Goal: Task Accomplishment & Management: Manage account settings

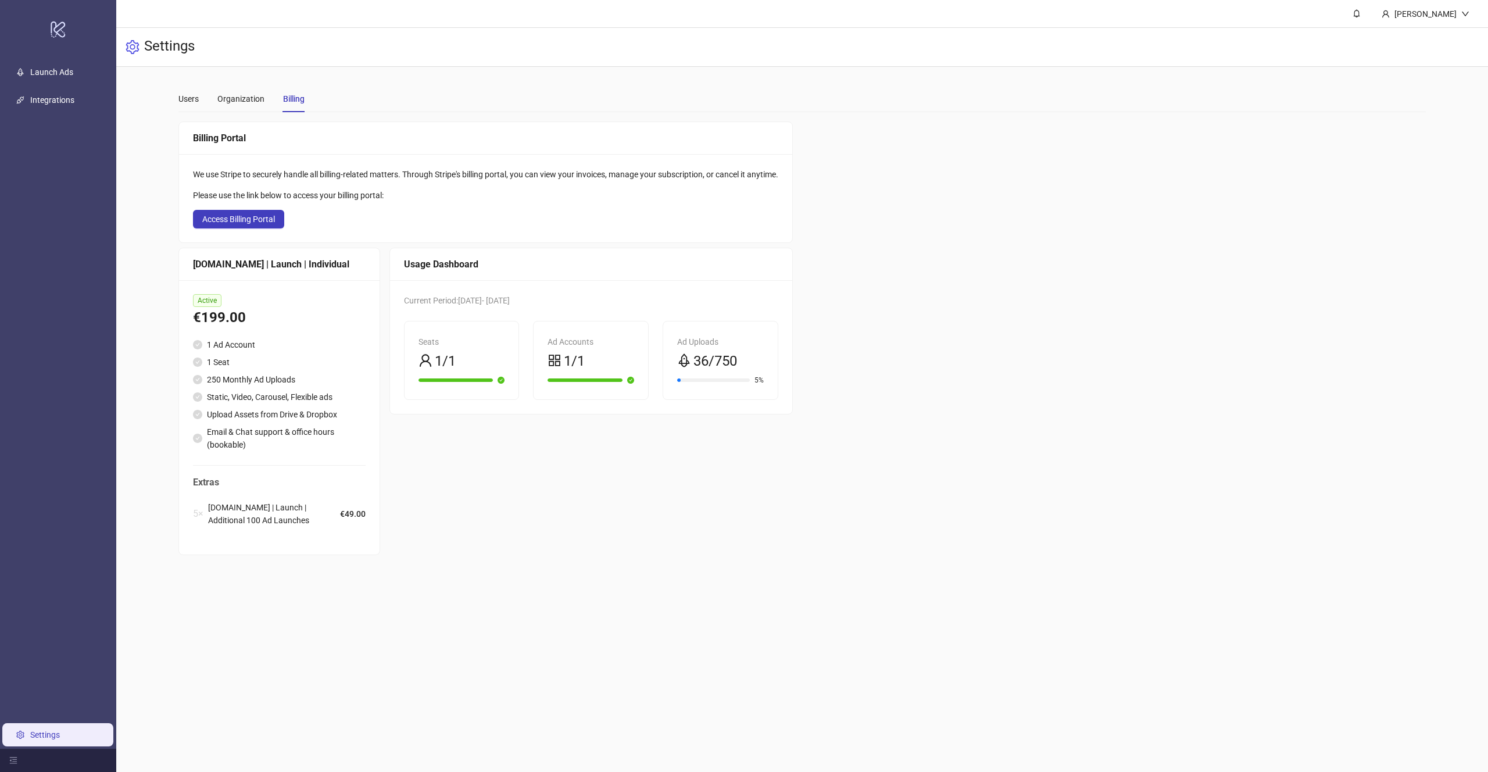
click at [1378, 718] on main "[PERSON_NAME] Settings Users Organization Billing Billing Portal We use Stripe …" at bounding box center [801, 386] width 1371 height 772
click at [53, 67] on link "Launch Ads" at bounding box center [51, 71] width 43 height 9
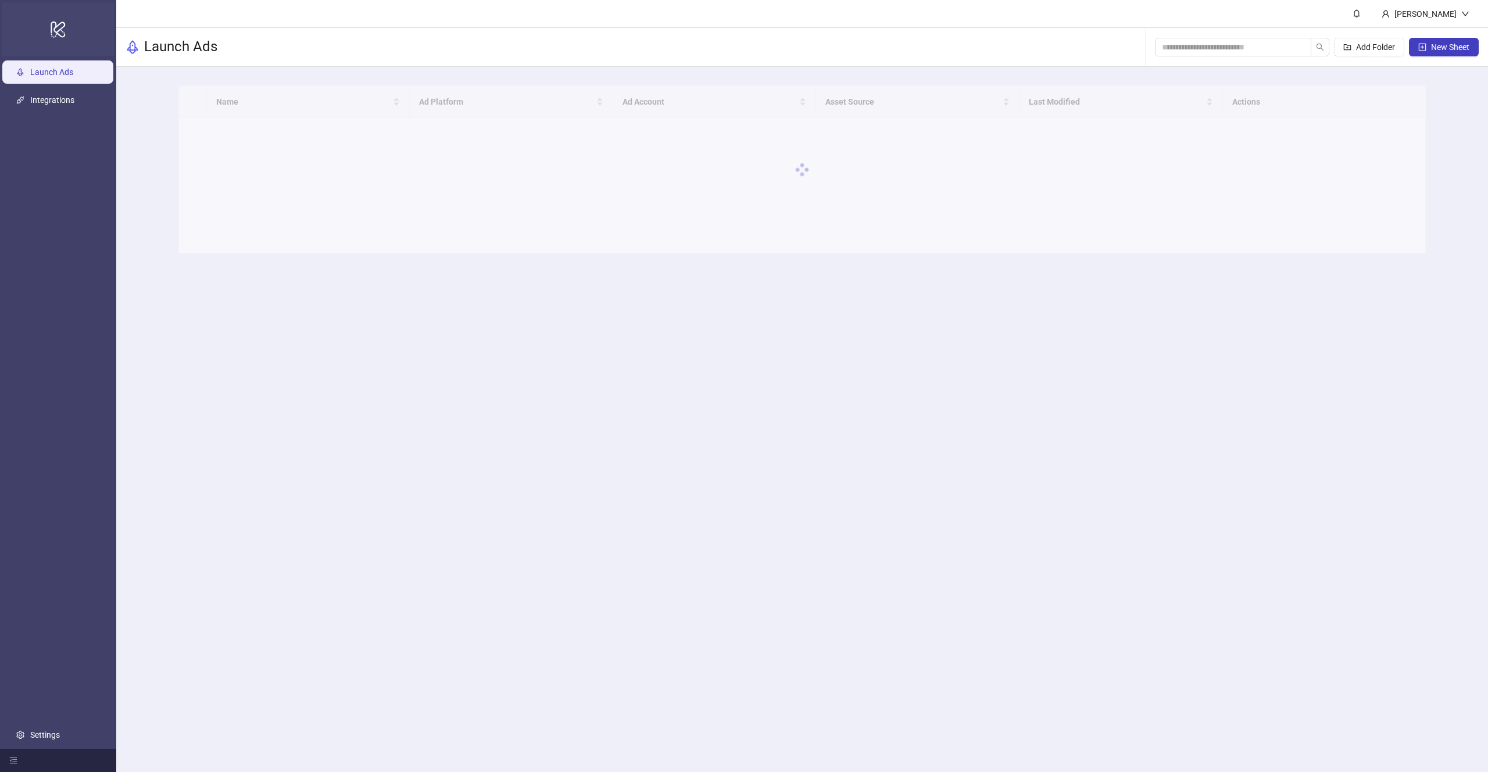
click at [61, 12] on div "logo/logo-mobile" at bounding box center [58, 28] width 112 height 53
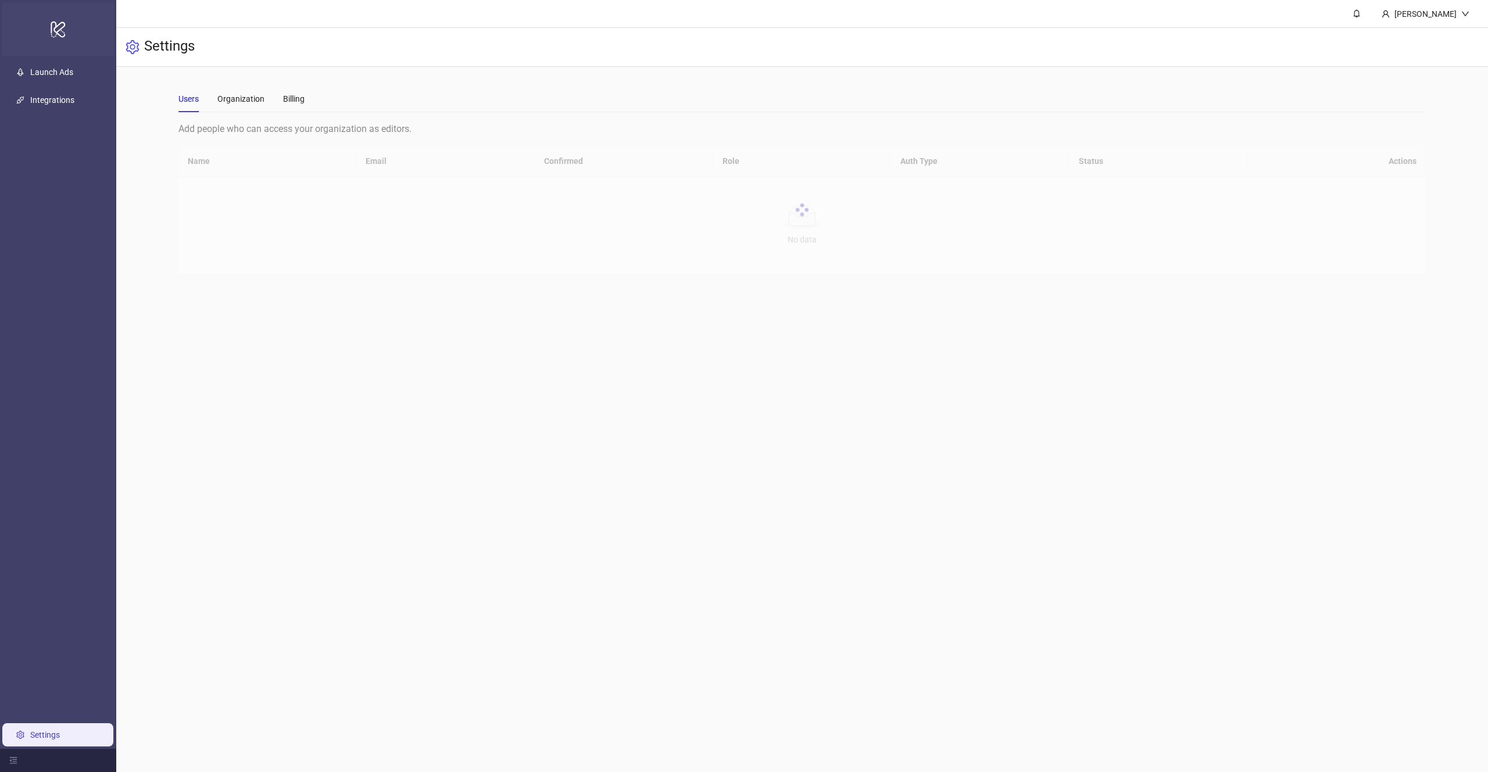
click at [59, 14] on div "logo/logo-mobile" at bounding box center [58, 28] width 112 height 53
click at [1464, 12] on icon "down" at bounding box center [1465, 14] width 8 height 8
click at [1413, 56] on div "Settings" at bounding box center [801, 47] width 1371 height 39
click at [1427, 45] on div "Settings" at bounding box center [801, 47] width 1371 height 39
click at [1435, 23] on div "[PERSON_NAME]" at bounding box center [1425, 13] width 106 height 27
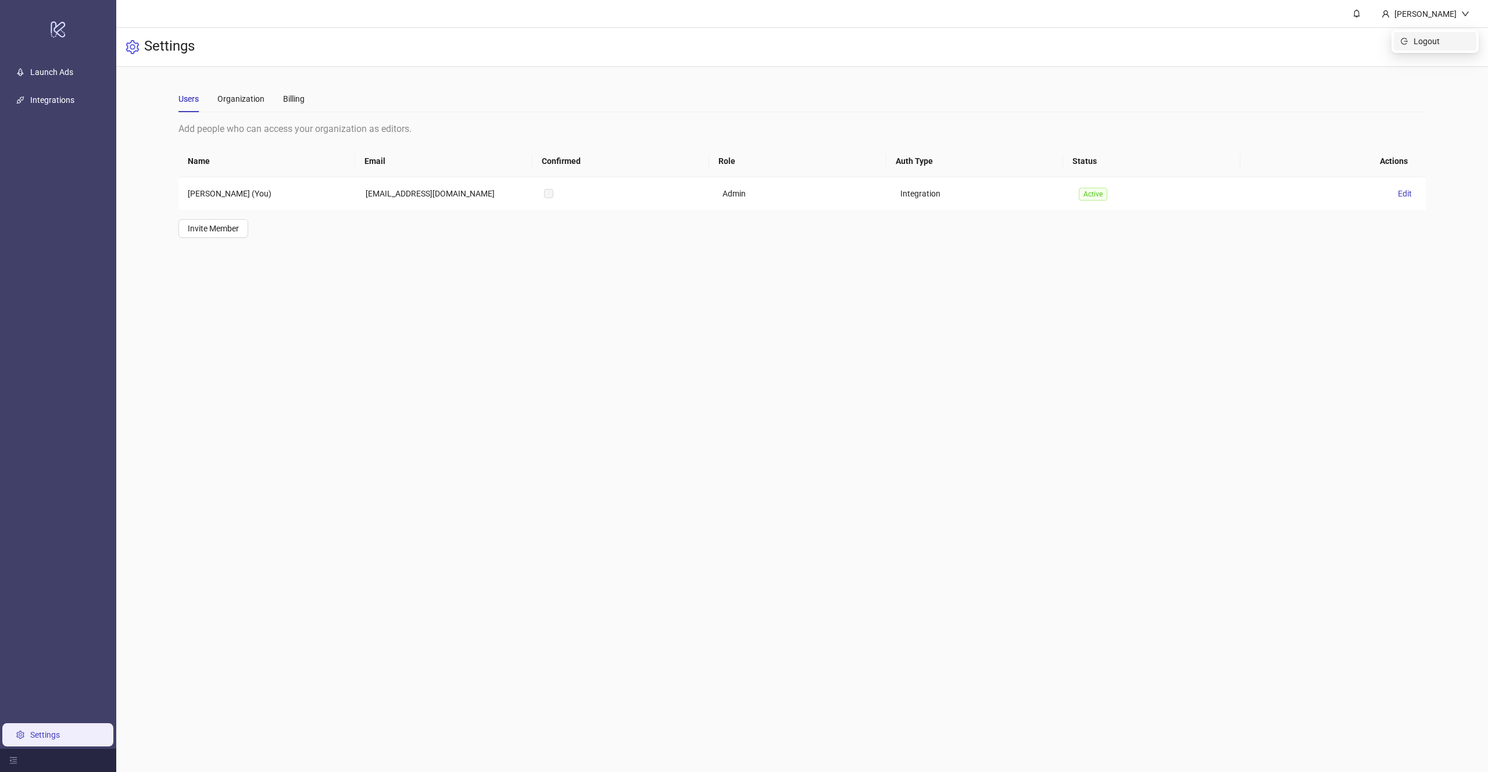
click at [1421, 35] on span "Logout" at bounding box center [1441, 41] width 56 height 13
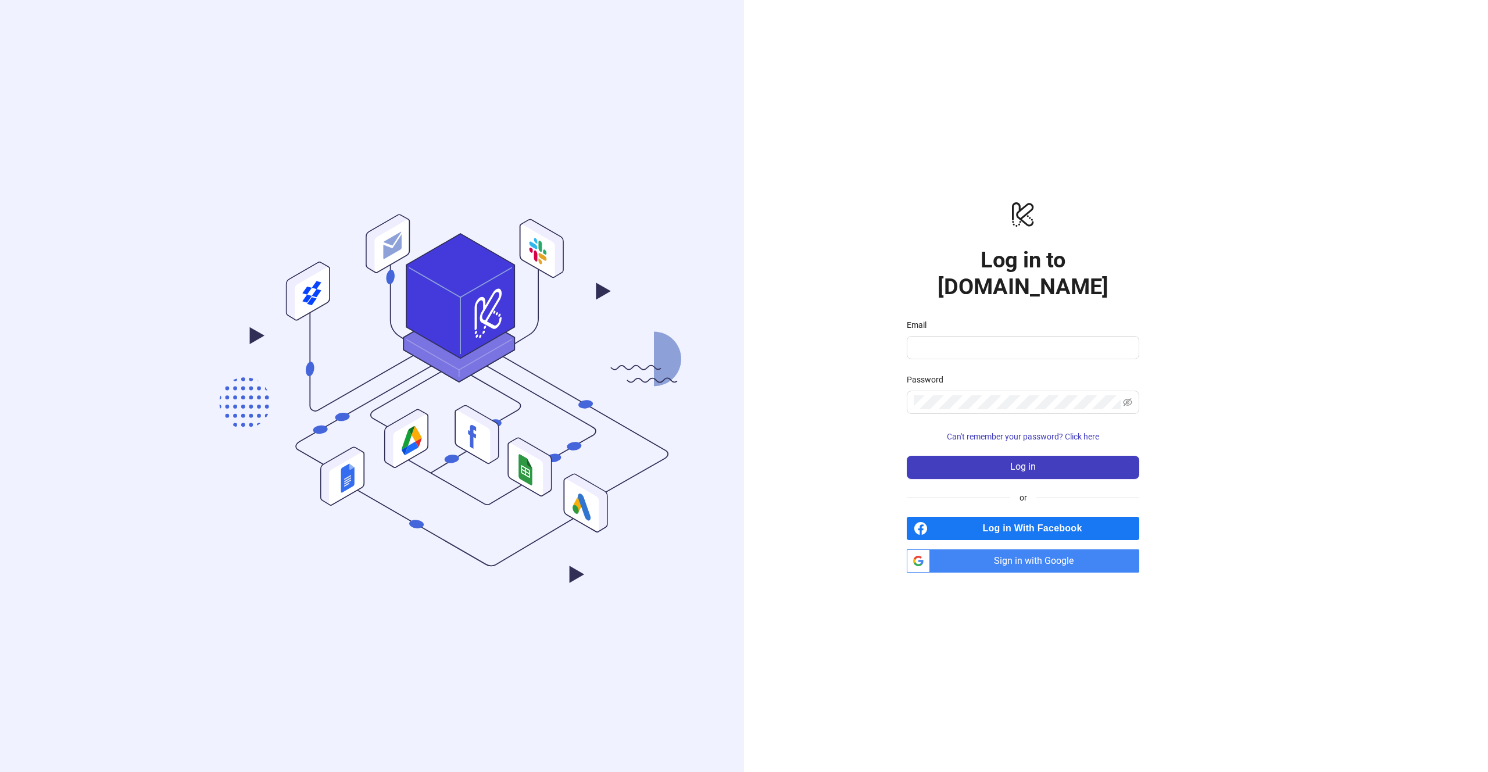
click at [1067, 549] on span "Sign in with Google" at bounding box center [1036, 560] width 205 height 23
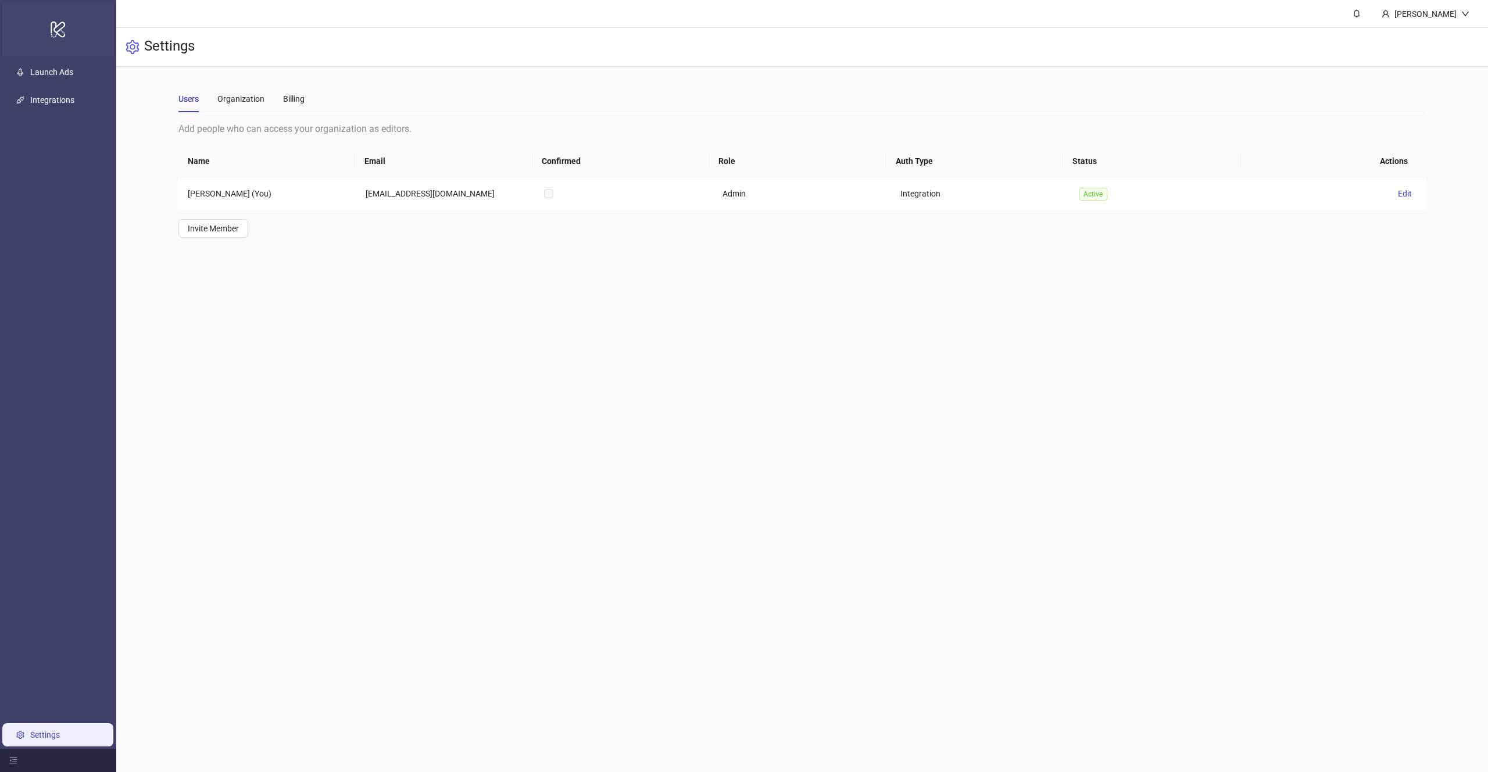
click at [56, 24] on icon at bounding box center [58, 30] width 15 height 16
click at [53, 27] on icon "logo/logo-mobile" at bounding box center [58, 29] width 16 height 28
